Goal: Find specific page/section: Find specific page/section

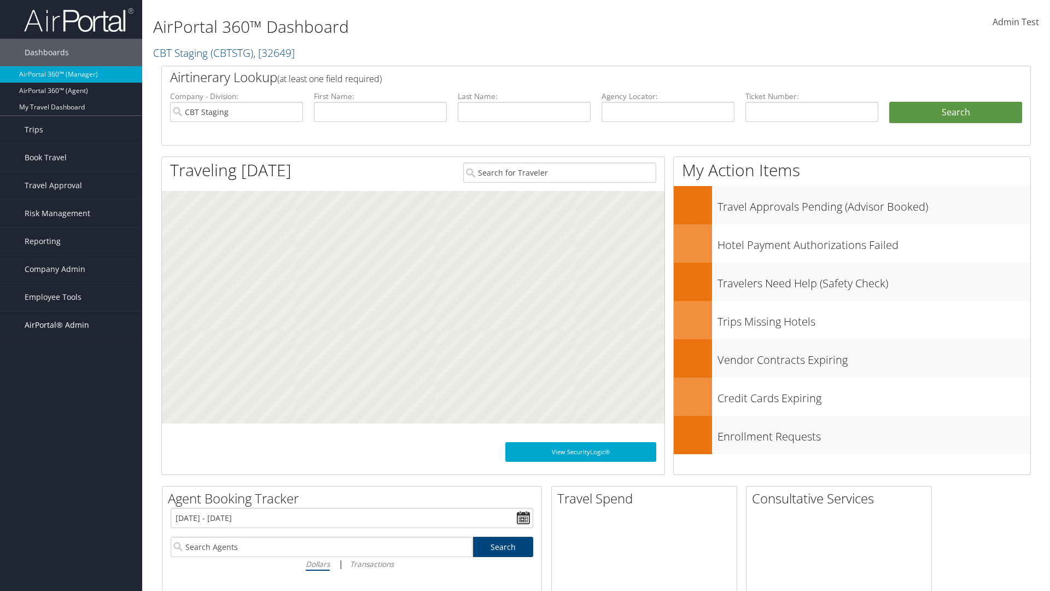
click at [71, 325] on span "AirPortal® Admin" at bounding box center [57, 324] width 65 height 27
click at [0, 0] on link "Vendor Profiles" at bounding box center [0, 0] width 0 height 0
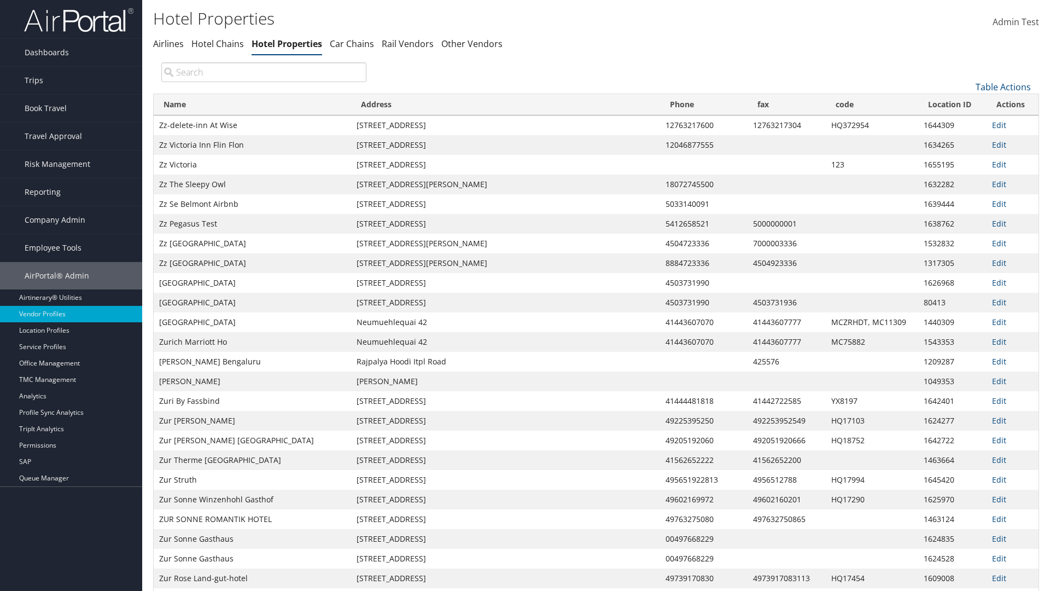
click at [246, 104] on th "Name" at bounding box center [252, 104] width 197 height 21
